Goal: Task Accomplishment & Management: Use online tool/utility

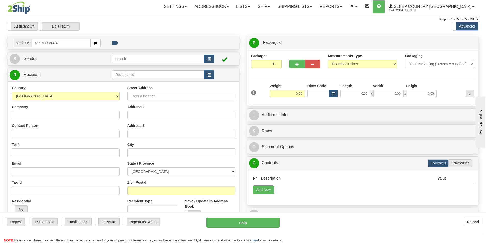
type input "9007H988374"
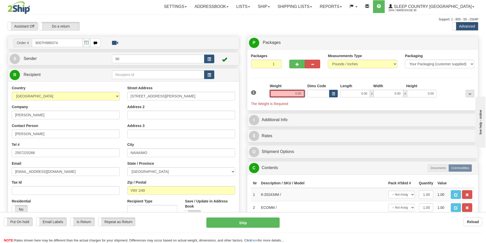
drag, startPoint x: 290, startPoint y: 90, endPoint x: 306, endPoint y: 89, distance: 15.9
click at [306, 89] on div "Weight 0.00" at bounding box center [287, 92] width 38 height 18
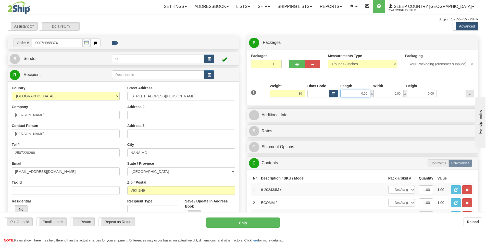
type input "80.00"
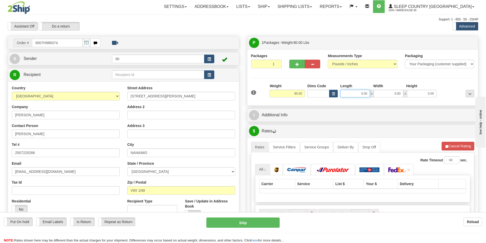
click at [353, 95] on input "0.00" at bounding box center [355, 94] width 30 height 8
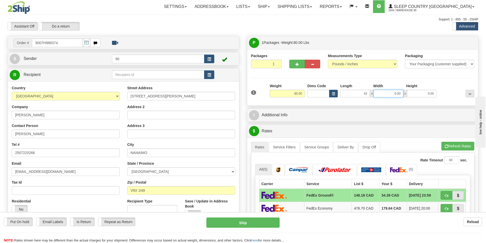
type input "42.00"
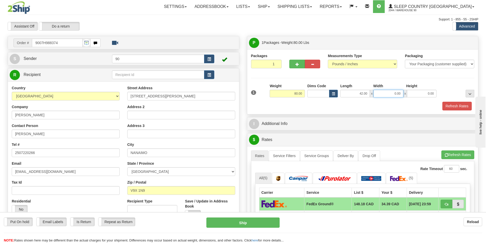
drag, startPoint x: 388, startPoint y: 94, endPoint x: 411, endPoint y: 91, distance: 22.7
click at [411, 91] on div "42.00 x 0.00 x 0.00" at bounding box center [388, 94] width 96 height 8
type input "18.00"
drag, startPoint x: 426, startPoint y: 96, endPoint x: 439, endPoint y: 93, distance: 13.6
click at [439, 93] on div "1 Weight 80.00 Dims Code x x" at bounding box center [363, 92] width 226 height 18
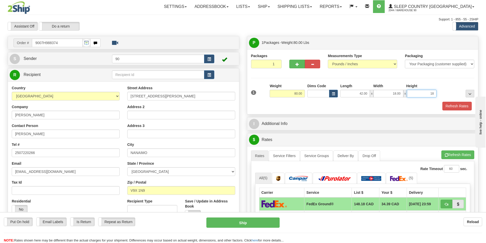
click at [421, 93] on input "18" at bounding box center [422, 94] width 30 height 8
type input "18.00"
click at [464, 107] on button "Refresh Rates" at bounding box center [456, 106] width 29 height 9
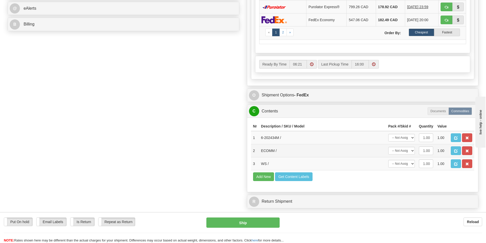
scroll to position [230, 0]
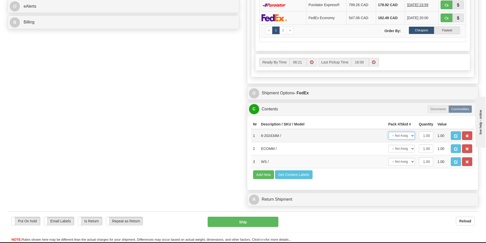
click at [408, 138] on select "-- Not Assigned -- Package 1" at bounding box center [401, 136] width 27 height 8
select select "0"
click at [388, 132] on select "-- Not Assigned -- Package 1" at bounding box center [401, 136] width 27 height 8
click at [404, 150] on select "-- Not Assigned -- Package 1" at bounding box center [401, 149] width 27 height 8
select select "0"
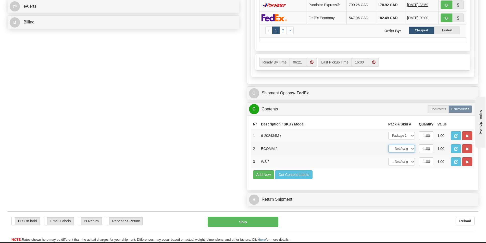
click at [388, 145] on select "-- Not Assigned -- Package 1" at bounding box center [401, 149] width 27 height 8
click at [400, 162] on select "-- Not Assigned -- Package 1" at bounding box center [401, 162] width 27 height 8
select select "0"
click at [388, 158] on select "-- Not Assigned -- Package 1" at bounding box center [401, 162] width 27 height 8
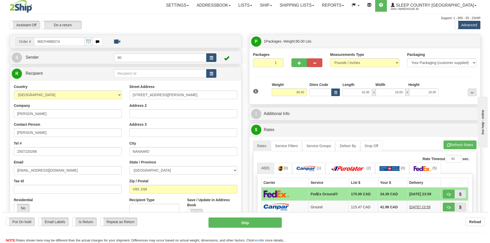
scroll to position [0, 0]
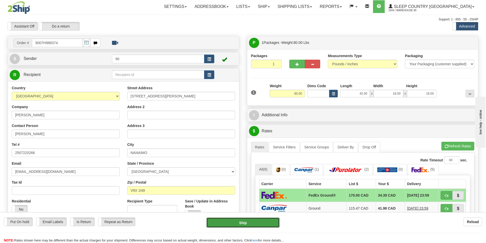
click at [237, 222] on button "Ship" at bounding box center [242, 223] width 73 height 10
type input "92"
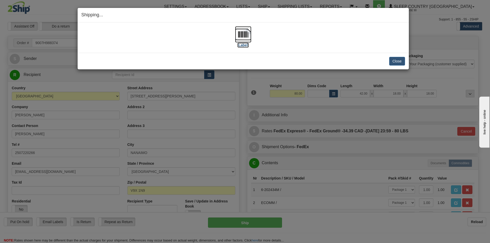
click at [241, 46] on label "[Label]" at bounding box center [243, 45] width 12 height 5
click at [399, 62] on button "Close" at bounding box center [397, 61] width 16 height 9
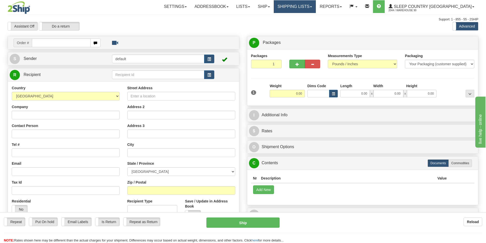
drag, startPoint x: 323, startPoint y: 8, endPoint x: 320, endPoint y: 12, distance: 5.5
click at [316, 8] on link "Shipping lists" at bounding box center [295, 6] width 42 height 13
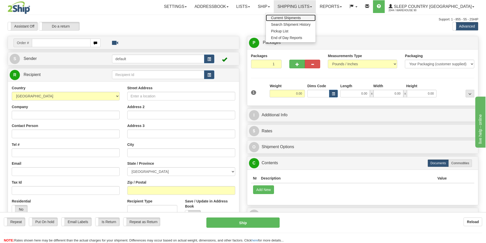
click at [301, 19] on span "Current Shipments" at bounding box center [286, 18] width 30 height 4
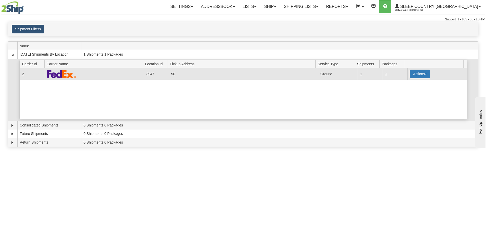
click at [421, 73] on button "Actions" at bounding box center [420, 74] width 20 height 9
click at [409, 91] on link "Close" at bounding box center [409, 90] width 41 height 7
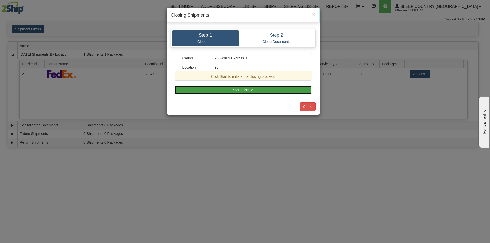
click at [271, 86] on button "Start Closing" at bounding box center [243, 90] width 137 height 9
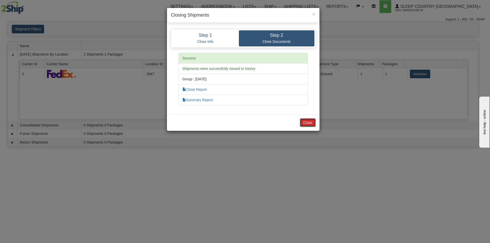
click at [312, 122] on button "Close" at bounding box center [308, 122] width 16 height 9
